Goal: Task Accomplishment & Management: Manage account settings

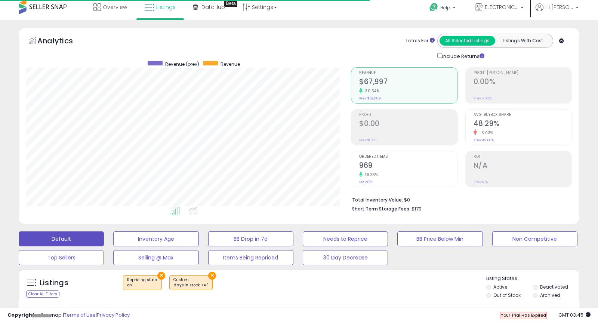
scroll to position [0, 224]
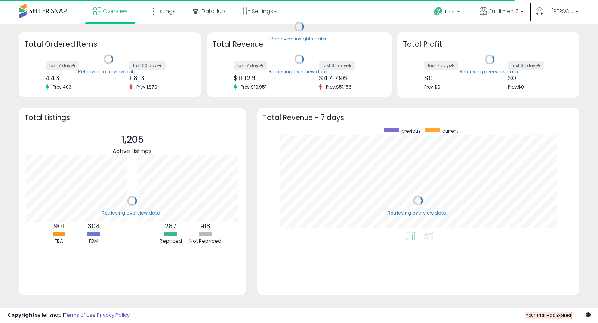
scroll to position [104, 307]
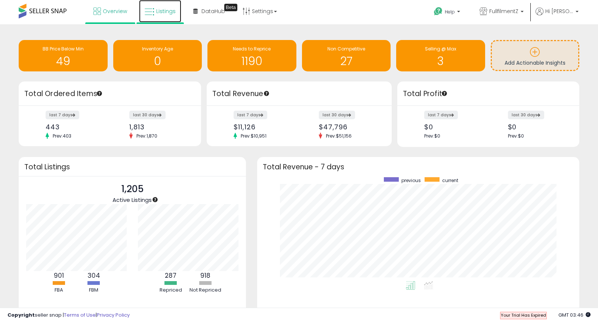
click at [155, 14] on link "Listings" at bounding box center [160, 11] width 42 height 22
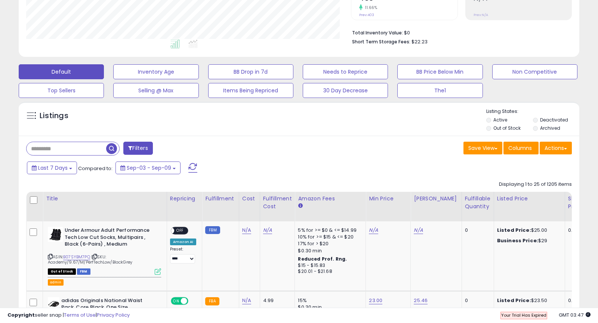
scroll to position [166, 0]
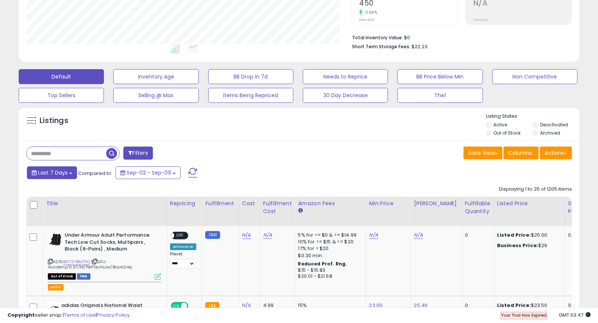
click at [68, 175] on button "Last 7 Days" at bounding box center [52, 172] width 50 height 13
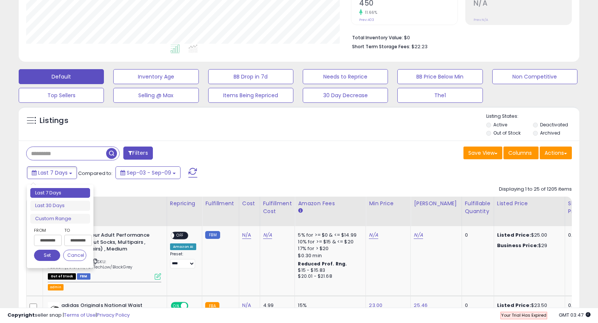
click at [45, 239] on input "**********" at bounding box center [48, 240] width 28 height 11
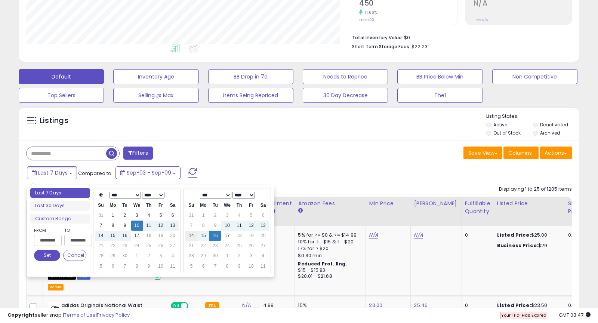
type input "**********"
click at [115, 215] on td "1" at bounding box center [113, 216] width 12 height 10
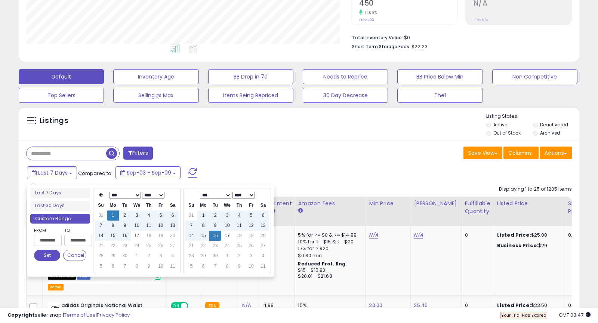
type input "**********"
click at [34, 253] on button "Set" at bounding box center [47, 255] width 26 height 11
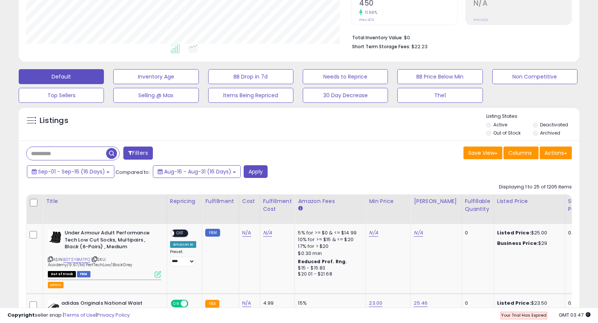
click at [140, 153] on button "Filters" at bounding box center [137, 153] width 29 height 13
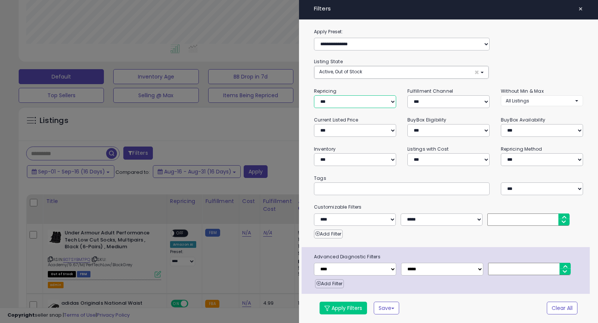
click at [354, 101] on select "**********" at bounding box center [355, 101] width 82 height 13
select select "**"
click at [314, 95] on select "**********" at bounding box center [355, 101] width 82 height 13
click at [342, 156] on select "**********" at bounding box center [355, 159] width 82 height 13
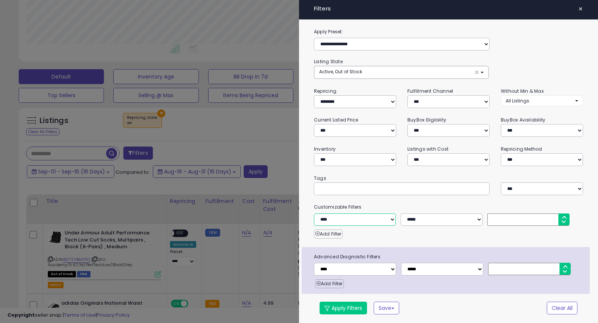
click at [346, 223] on select "**********" at bounding box center [355, 220] width 82 height 13
select select "**********"
click at [314, 214] on select "**********" at bounding box center [355, 220] width 82 height 13
click at [434, 224] on select "**********" at bounding box center [442, 220] width 82 height 13
select select "**"
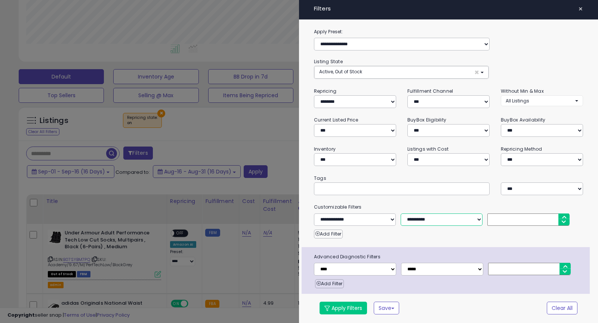
click at [401, 214] on select "**********" at bounding box center [442, 220] width 82 height 13
click at [512, 219] on input "number" at bounding box center [529, 220] width 82 height 12
type input "*"
click at [338, 307] on button "Apply Filters" at bounding box center [343, 308] width 47 height 13
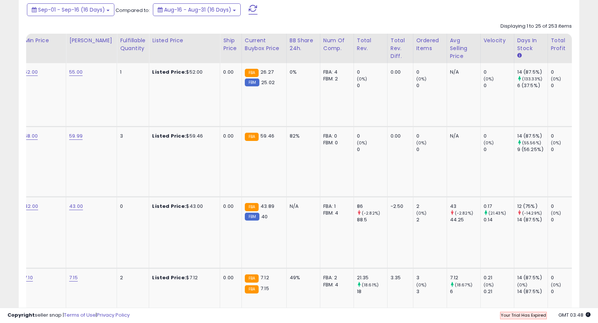
scroll to position [0, 379]
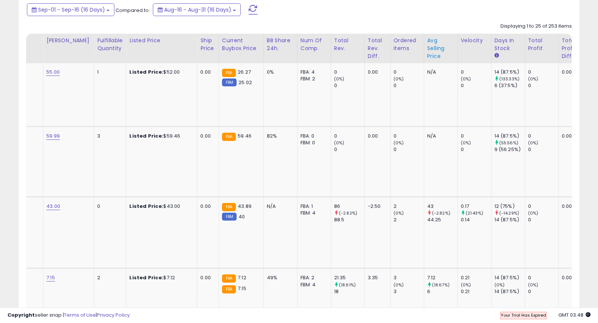
click at [427, 56] on div "Avg Selling Price" at bounding box center [440, 49] width 27 height 24
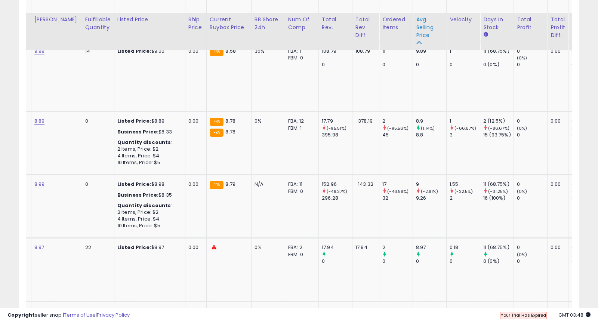
scroll to position [1876, 0]
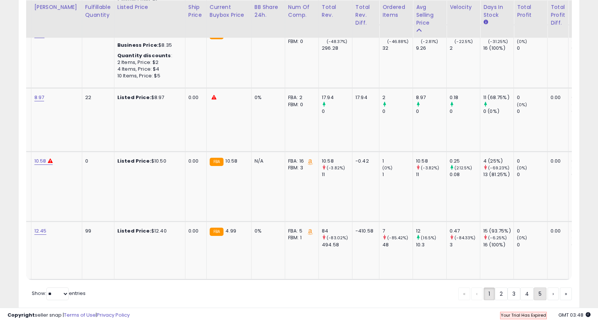
click at [539, 288] on link "5" at bounding box center [540, 294] width 13 height 13
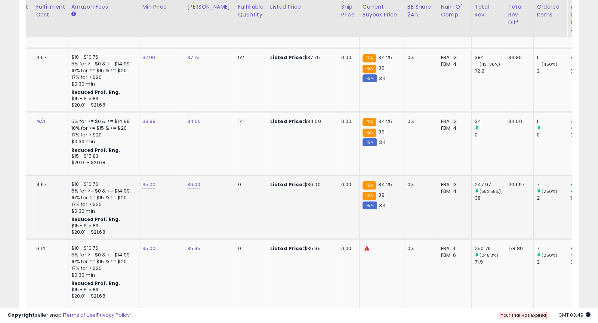
scroll to position [0, 0]
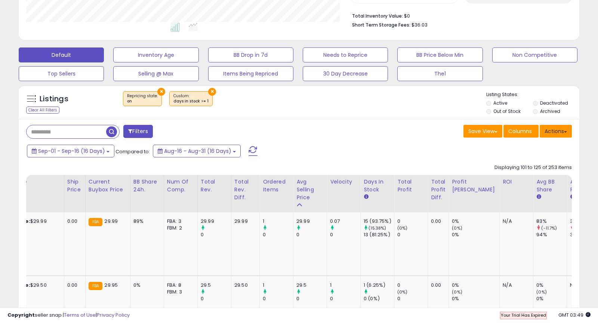
click at [567, 126] on button "Actions" at bounding box center [556, 131] width 32 height 13
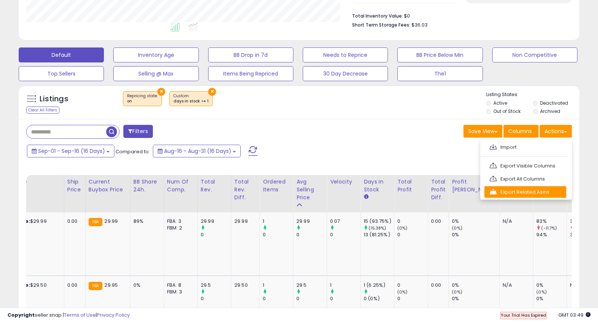
click at [536, 193] on link "Export Related Asins" at bounding box center [526, 192] width 82 height 12
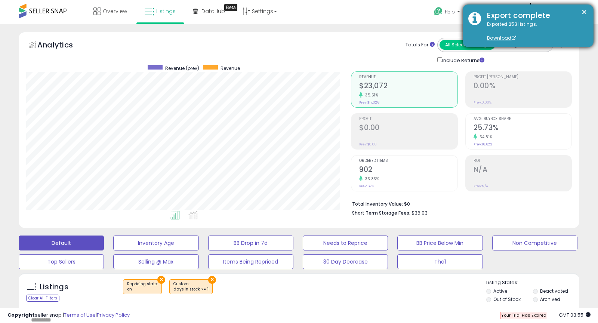
click at [588, 10] on div "Export complete" at bounding box center [535, 15] width 107 height 11
click at [584, 10] on button "×" at bounding box center [585, 11] width 6 height 9
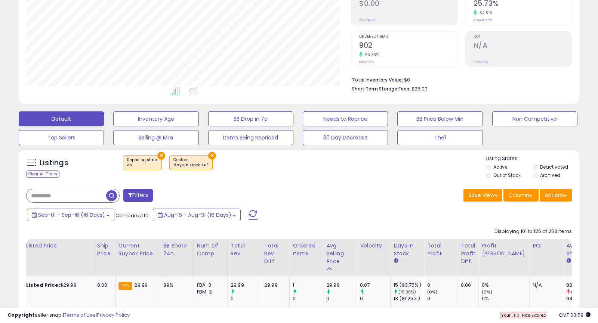
scroll to position [126, 0]
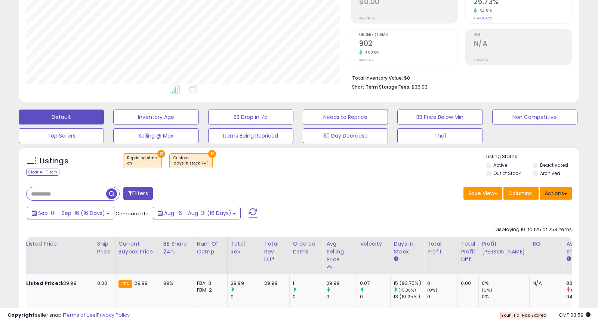
click at [566, 194] on button "Actions" at bounding box center [556, 193] width 32 height 13
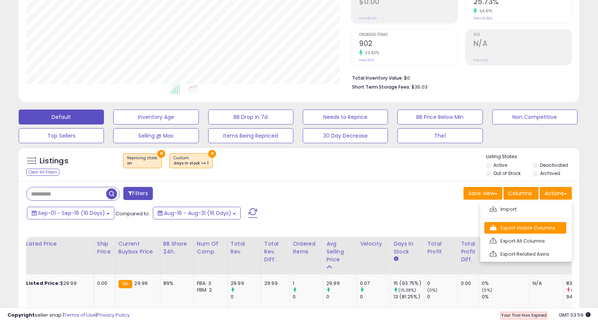
click at [530, 229] on link "Export Visible Columns" at bounding box center [526, 228] width 82 height 12
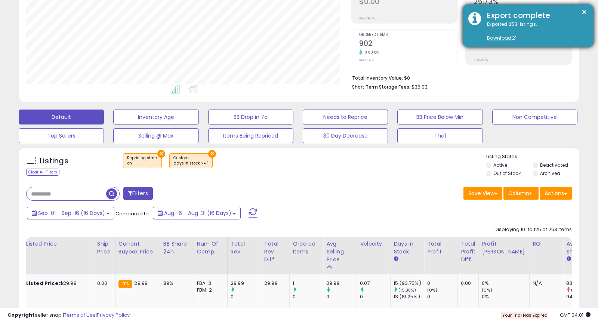
click at [556, 36] on div "Exported 253 listings. Download" at bounding box center [535, 31] width 107 height 21
click at [490, 38] on link "Download" at bounding box center [501, 38] width 29 height 6
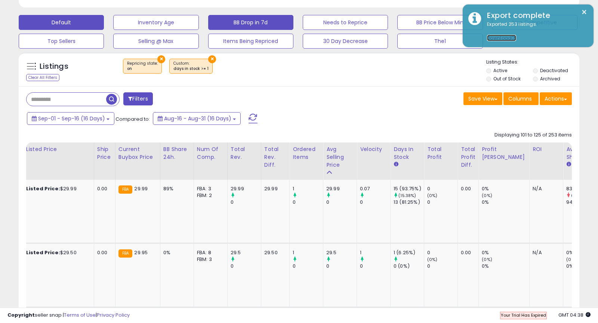
scroll to position [308, 0]
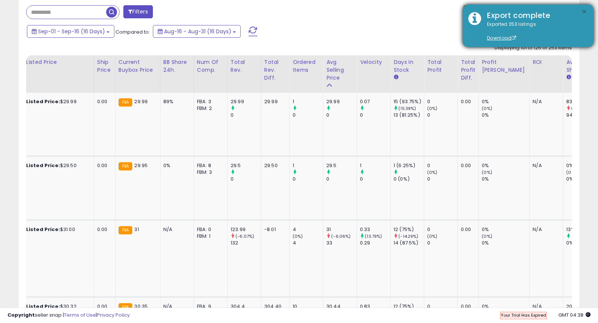
click at [586, 11] on button "×" at bounding box center [585, 11] width 6 height 9
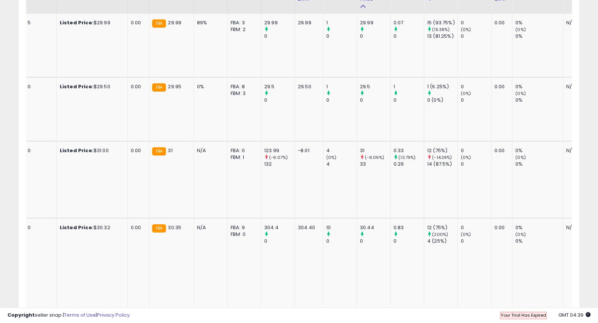
scroll to position [0, 0]
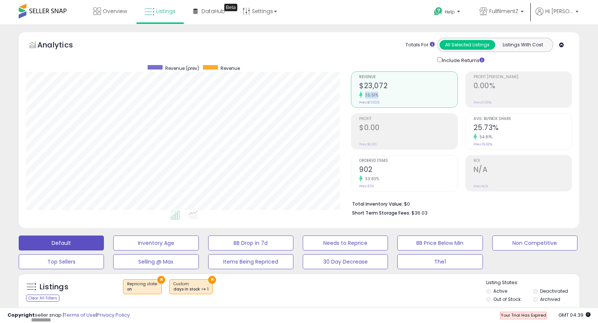
drag, startPoint x: 390, startPoint y: 95, endPoint x: 365, endPoint y: 95, distance: 25.1
click at [365, 95] on div "35.51%" at bounding box center [408, 95] width 98 height 7
copy small "35.51%"
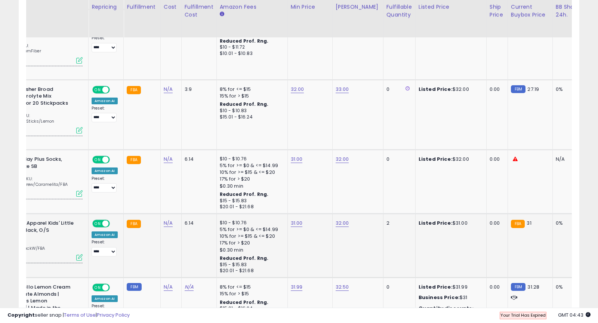
scroll to position [0, 32]
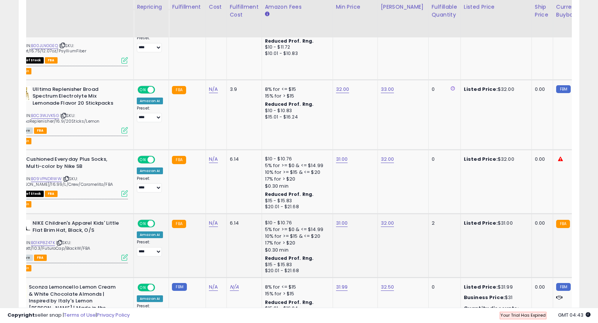
click at [125, 254] on icon at bounding box center [125, 257] width 6 height 6
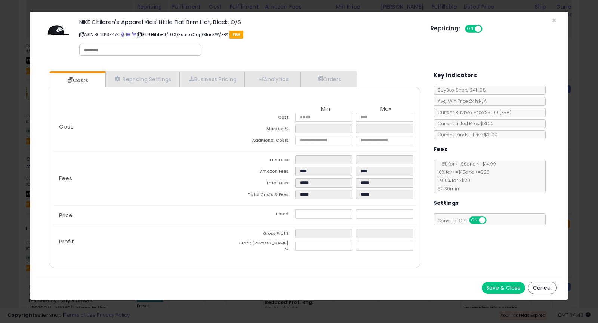
click at [554, 22] on div "Repricing: ON OFF" at bounding box center [494, 27] width 126 height 11
click at [553, 20] on span "×" at bounding box center [554, 20] width 5 height 11
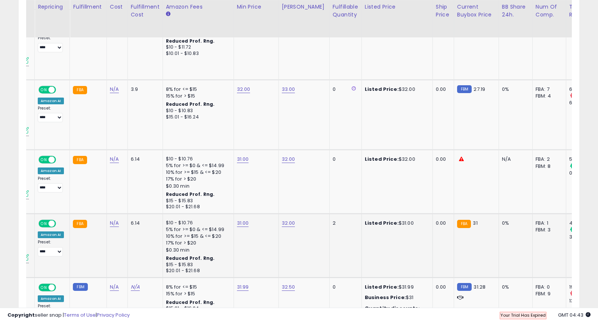
scroll to position [0, 4]
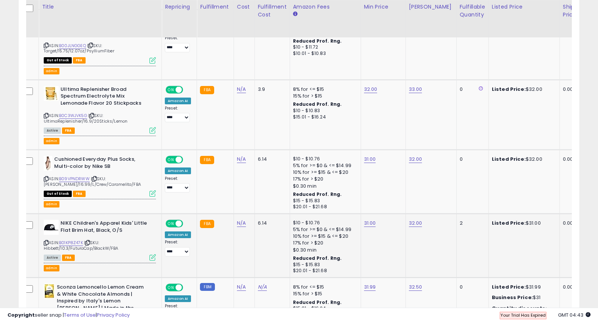
click at [153, 254] on icon at bounding box center [153, 257] width 6 height 6
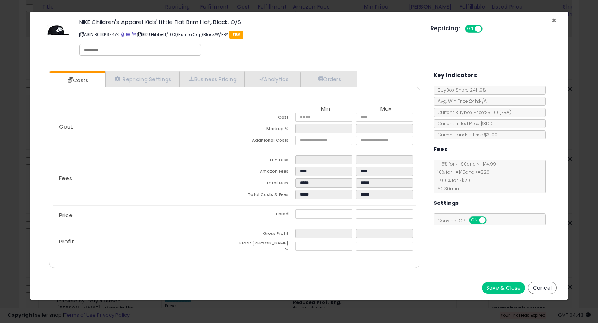
click at [552, 20] on span "×" at bounding box center [554, 20] width 5 height 11
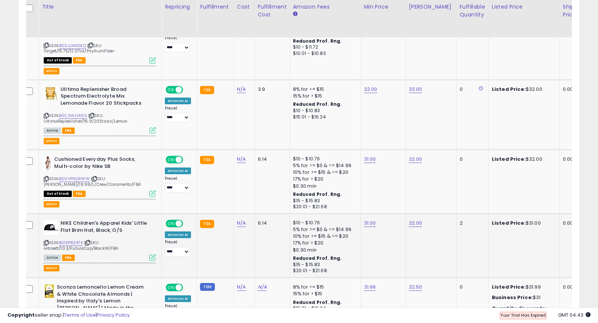
click at [90, 241] on icon at bounding box center [87, 243] width 5 height 4
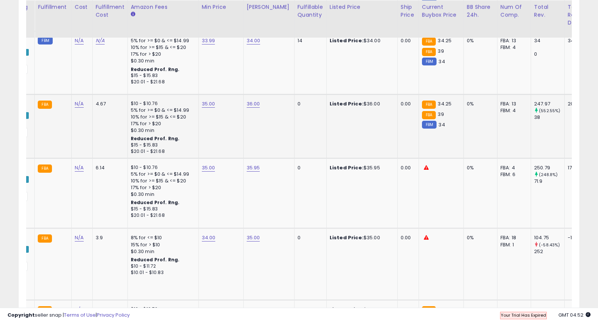
scroll to position [0, 0]
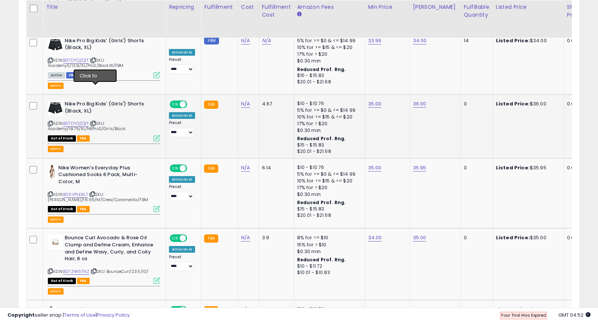
click at [96, 122] on icon at bounding box center [93, 124] width 5 height 4
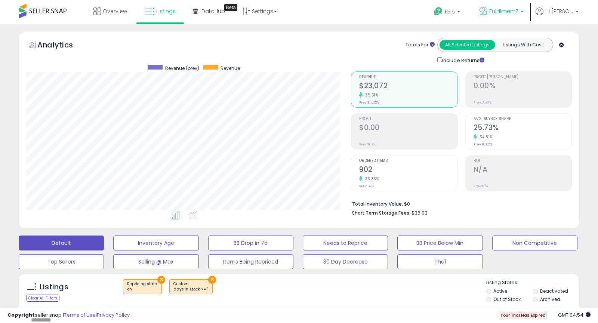
click at [524, 12] on b at bounding box center [522, 13] width 3 height 5
click at [460, 12] on b at bounding box center [458, 13] width 3 height 5
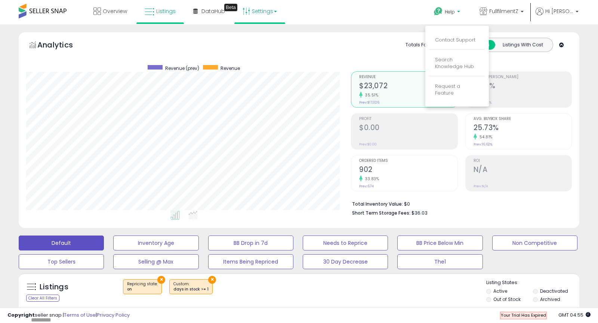
click at [272, 13] on link "Settings" at bounding box center [260, 11] width 46 height 22
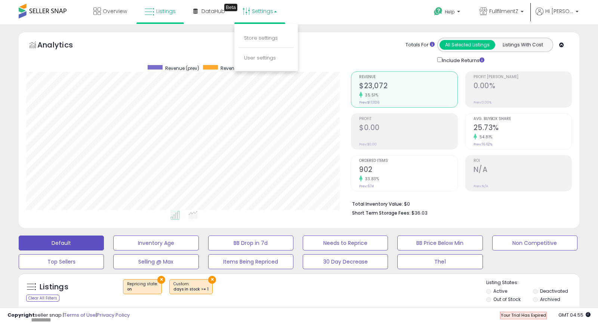
click at [259, 42] on li "Store settings" at bounding box center [266, 38] width 55 height 19
click at [269, 13] on link "Settings" at bounding box center [260, 11] width 46 height 22
click at [257, 34] on link "Store settings" at bounding box center [261, 37] width 34 height 7
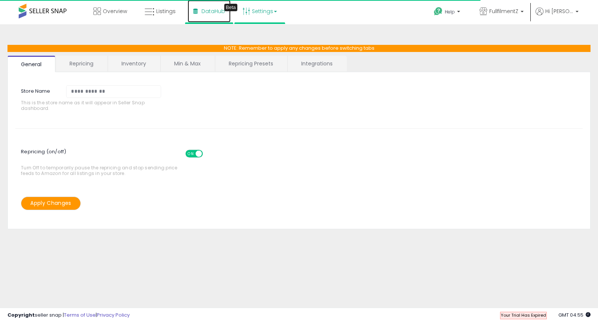
click at [213, 10] on span "DataHub" at bounding box center [214, 10] width 24 height 7
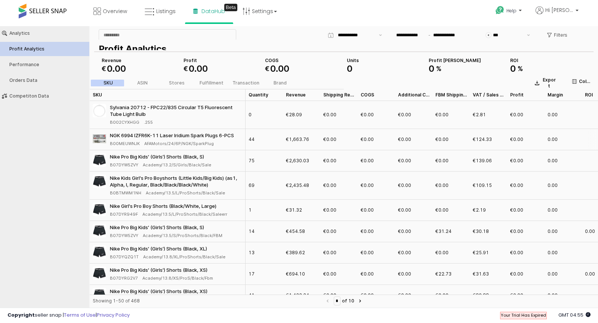
type input "***"
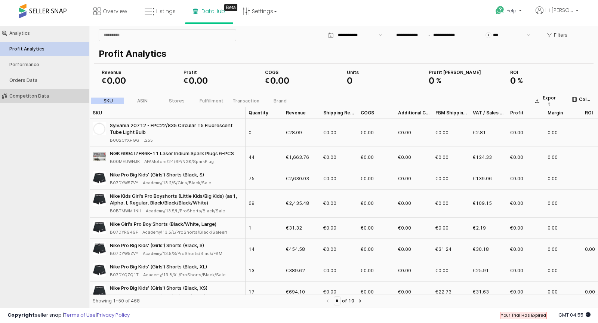
click at [38, 94] on div "Competiton Data" at bounding box center [48, 95] width 78 height 5
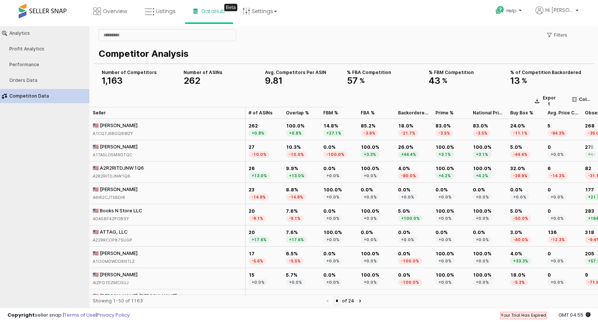
click at [377, 148] on div "100.0%" at bounding box center [370, 147] width 19 height 7
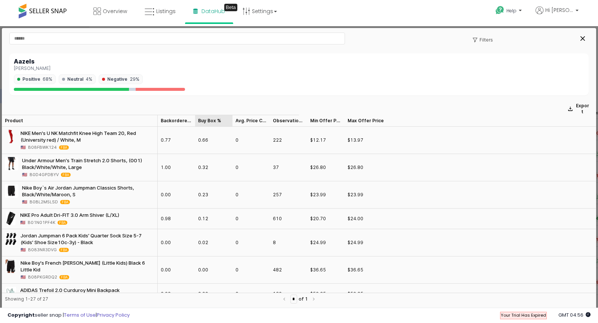
click at [210, 118] on div "Buy Box % Buy Box %" at bounding box center [213, 121] width 37 height 12
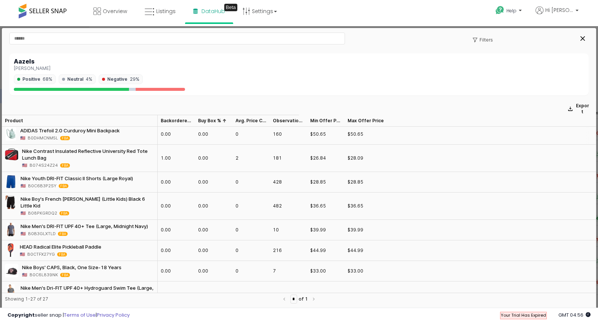
scroll to position [289, 0]
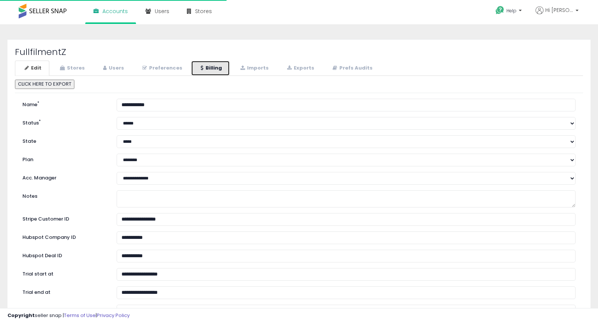
click at [209, 70] on link "Billing" at bounding box center [210, 68] width 39 height 15
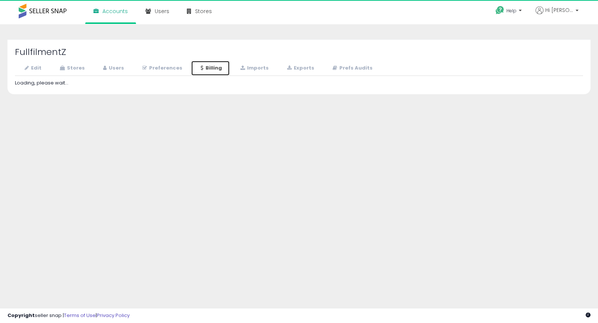
click at [207, 72] on link "Billing" at bounding box center [210, 68] width 39 height 15
select select
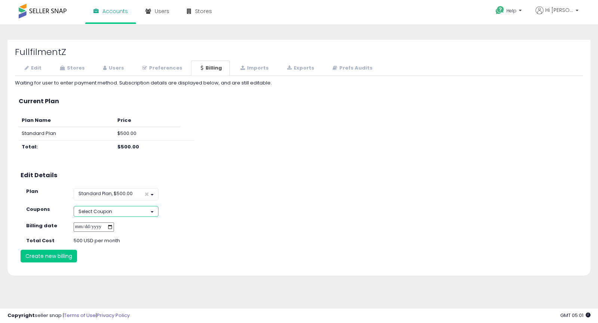
click at [131, 209] on button "Select Coupon" at bounding box center [116, 211] width 85 height 11
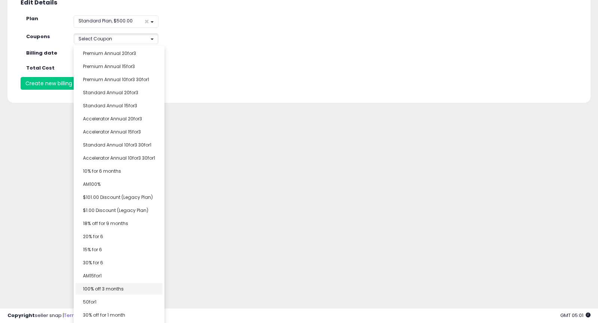
scroll to position [161, 0]
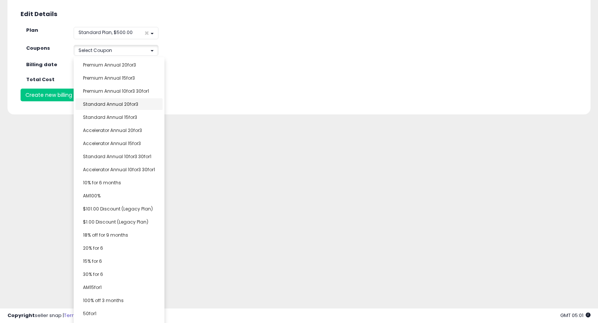
click at [125, 101] on div "**********" at bounding box center [299, 9] width 568 height 183
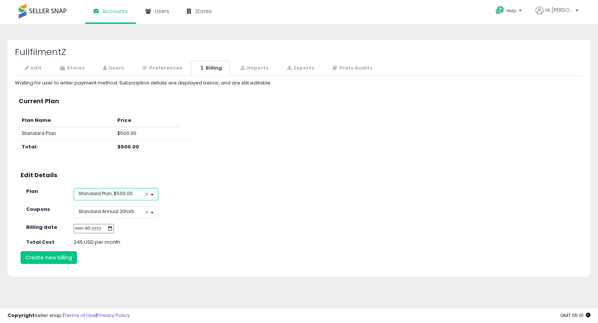
click at [128, 195] on span "Standard Plan, $500.00" at bounding box center [106, 193] width 54 height 6
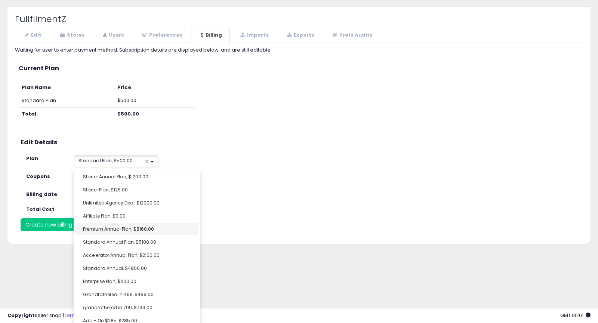
scroll to position [35, 0]
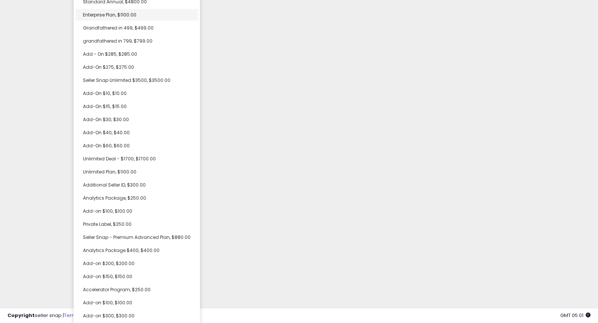
scroll to position [37, 0]
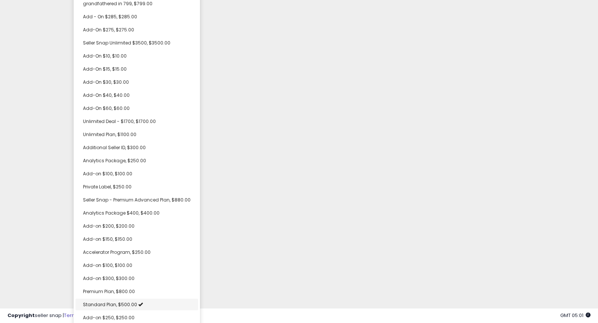
select select "**********"
click at [130, 305] on span "Standard Plan, $500.00" at bounding box center [110, 304] width 54 height 6
click at [337, 217] on div "Unable to login Retrieving listings data.. has not yet accepted the Terms of Us…" at bounding box center [299, 143] width 598 height 361
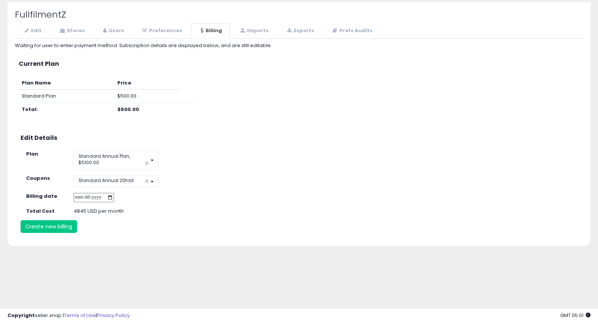
scroll to position [0, 0]
drag, startPoint x: 74, startPoint y: 209, endPoint x: 85, endPoint y: 211, distance: 10.9
click at [85, 211] on div "4845 USD per month" at bounding box center [139, 211] width 142 height 7
copy div "4845"
